Goal: Task Accomplishment & Management: Manage account settings

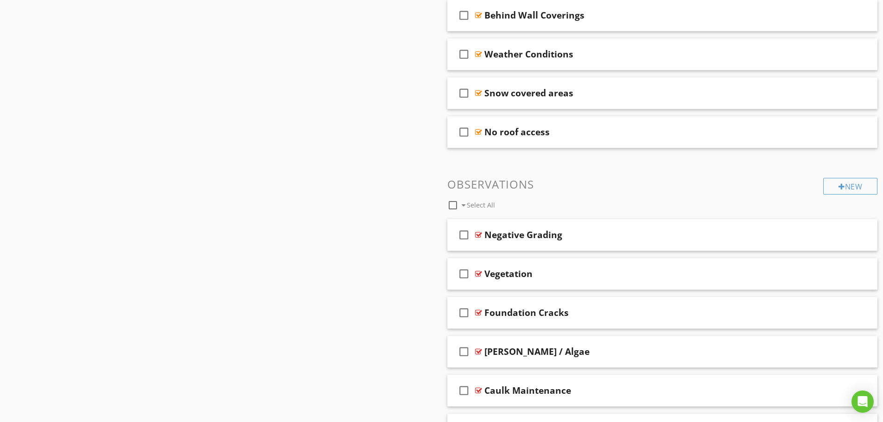
scroll to position [556, 0]
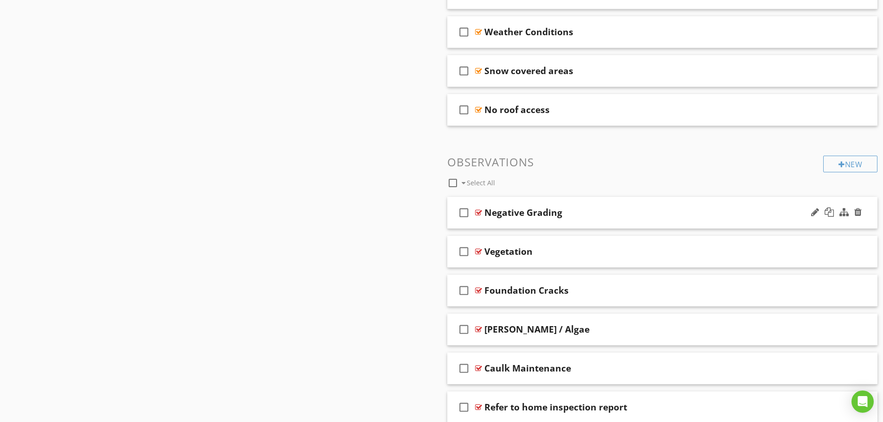
click at [578, 225] on div "check_box_outline_blank Negative Grading" at bounding box center [662, 213] width 431 height 32
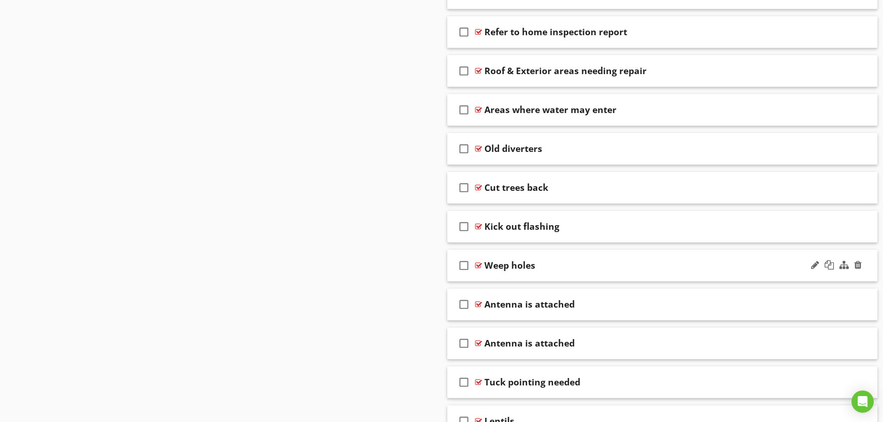
scroll to position [1298, 0]
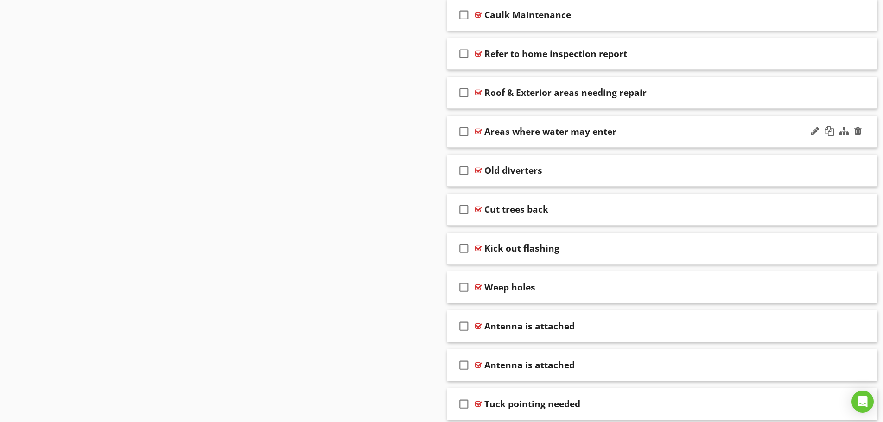
click at [492, 141] on div "check_box_outline_blank Areas where water may enter" at bounding box center [662, 132] width 431 height 32
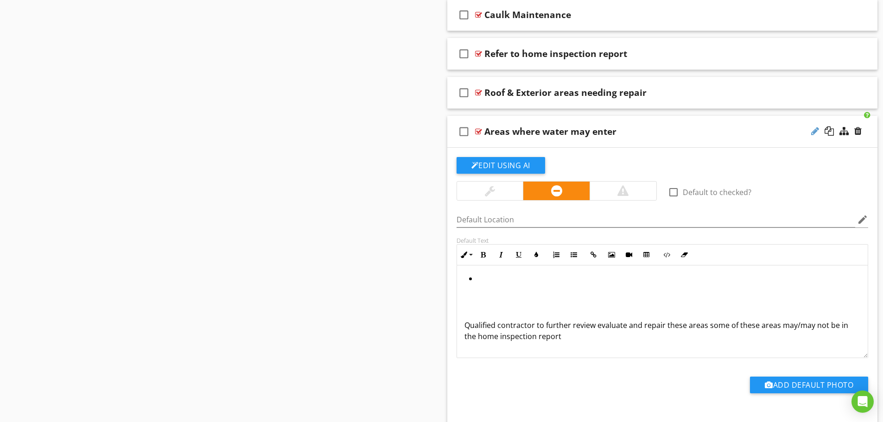
click at [812, 133] on div at bounding box center [815, 131] width 8 height 9
type input "Areas where water can enter"
click at [521, 25] on div "check_box_outline_blank Caulk Maintenance" at bounding box center [662, 15] width 431 height 32
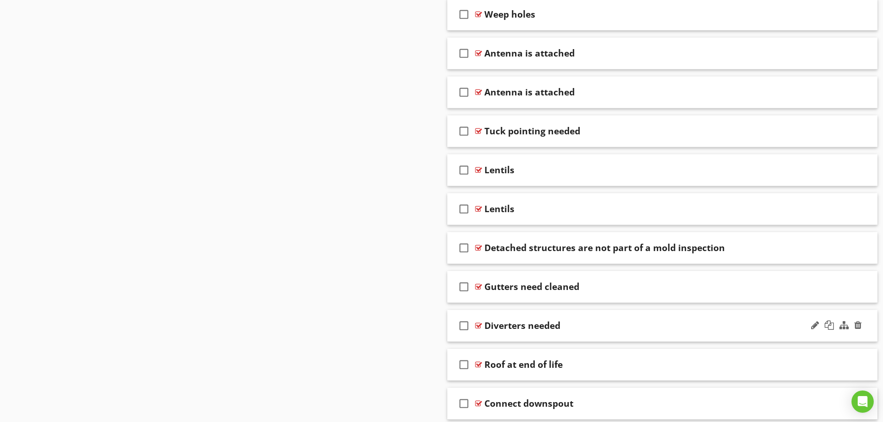
scroll to position [2132, 0]
click at [586, 334] on div "check_box_outline_blank Diverters needed" at bounding box center [662, 326] width 431 height 32
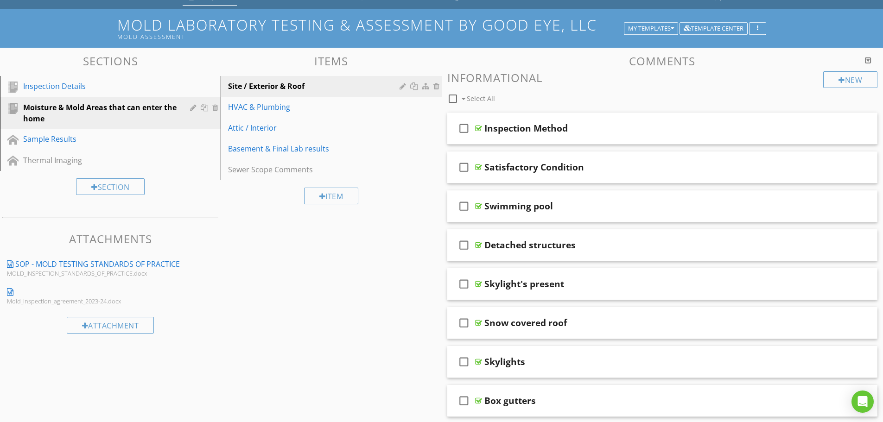
scroll to position [0, 0]
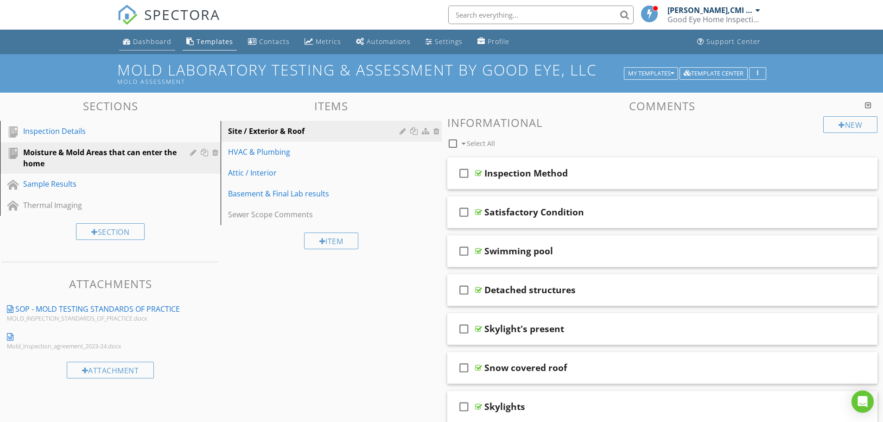
click at [151, 40] on div "Dashboard" at bounding box center [152, 41] width 38 height 9
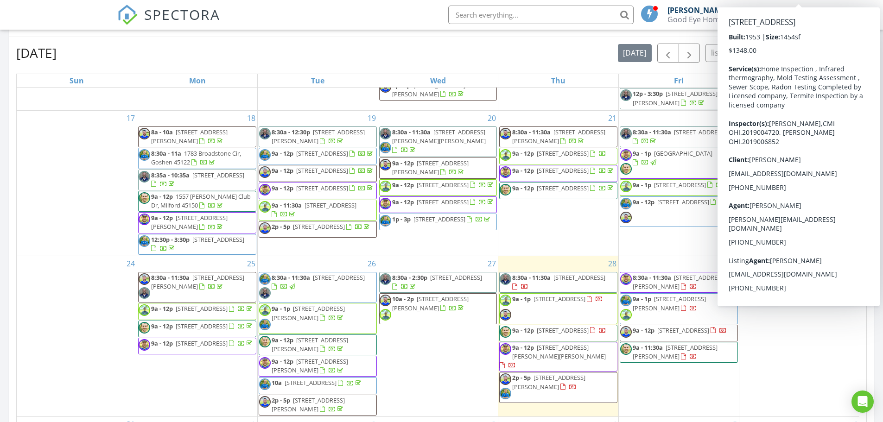
scroll to position [510, 0]
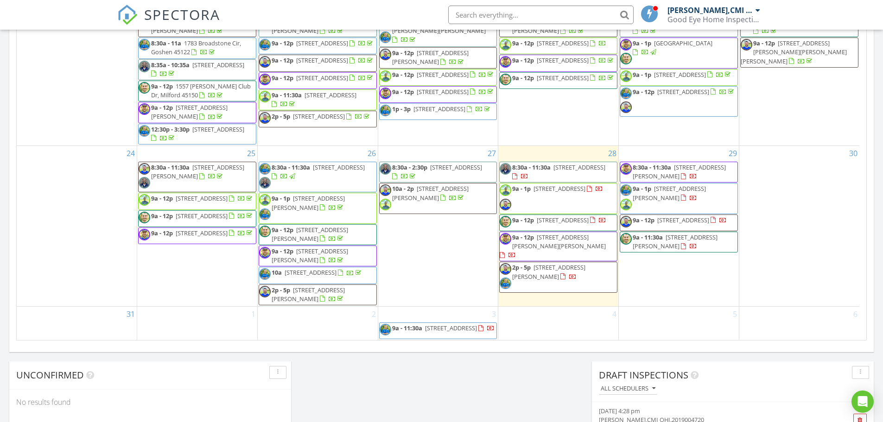
click at [690, 195] on div at bounding box center [693, 198] width 7 height 7
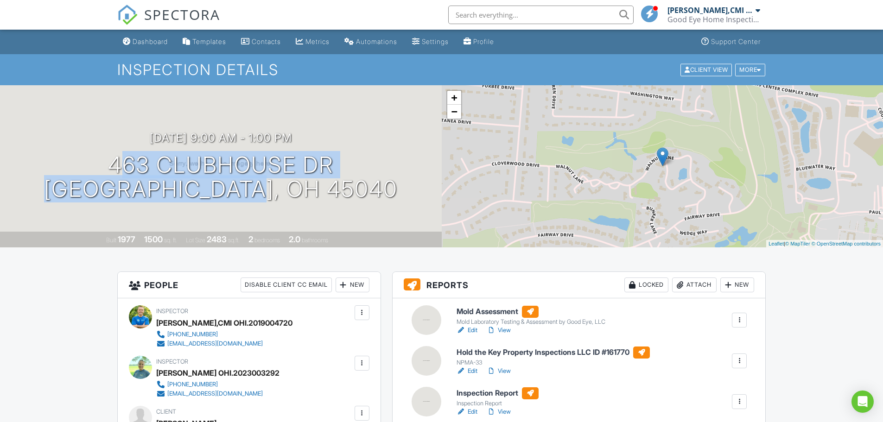
drag, startPoint x: 335, startPoint y: 191, endPoint x: 75, endPoint y: 167, distance: 261.1
click at [75, 167] on div "[DATE] 9:00 am - 1:00 pm [STREET_ADDRESS] [GEOGRAPHIC_DATA], OH 45040" at bounding box center [221, 167] width 442 height 70
click at [147, 41] on div "Dashboard" at bounding box center [150, 42] width 35 height 8
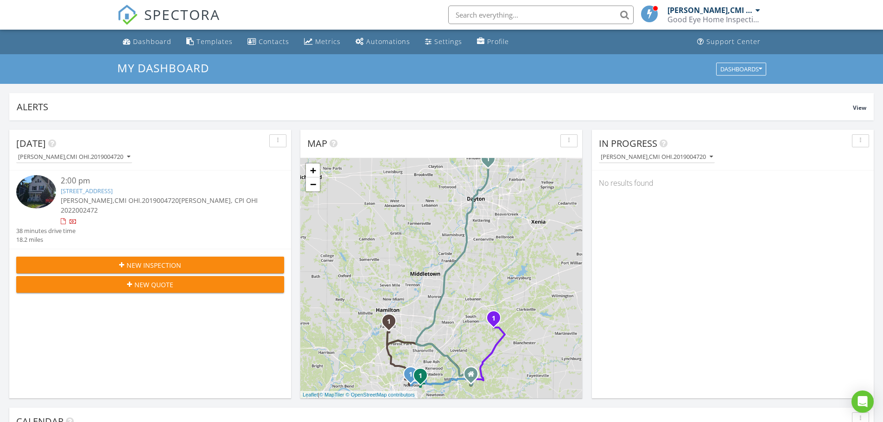
scroll to position [5, 5]
